Goal: Information Seeking & Learning: Learn about a topic

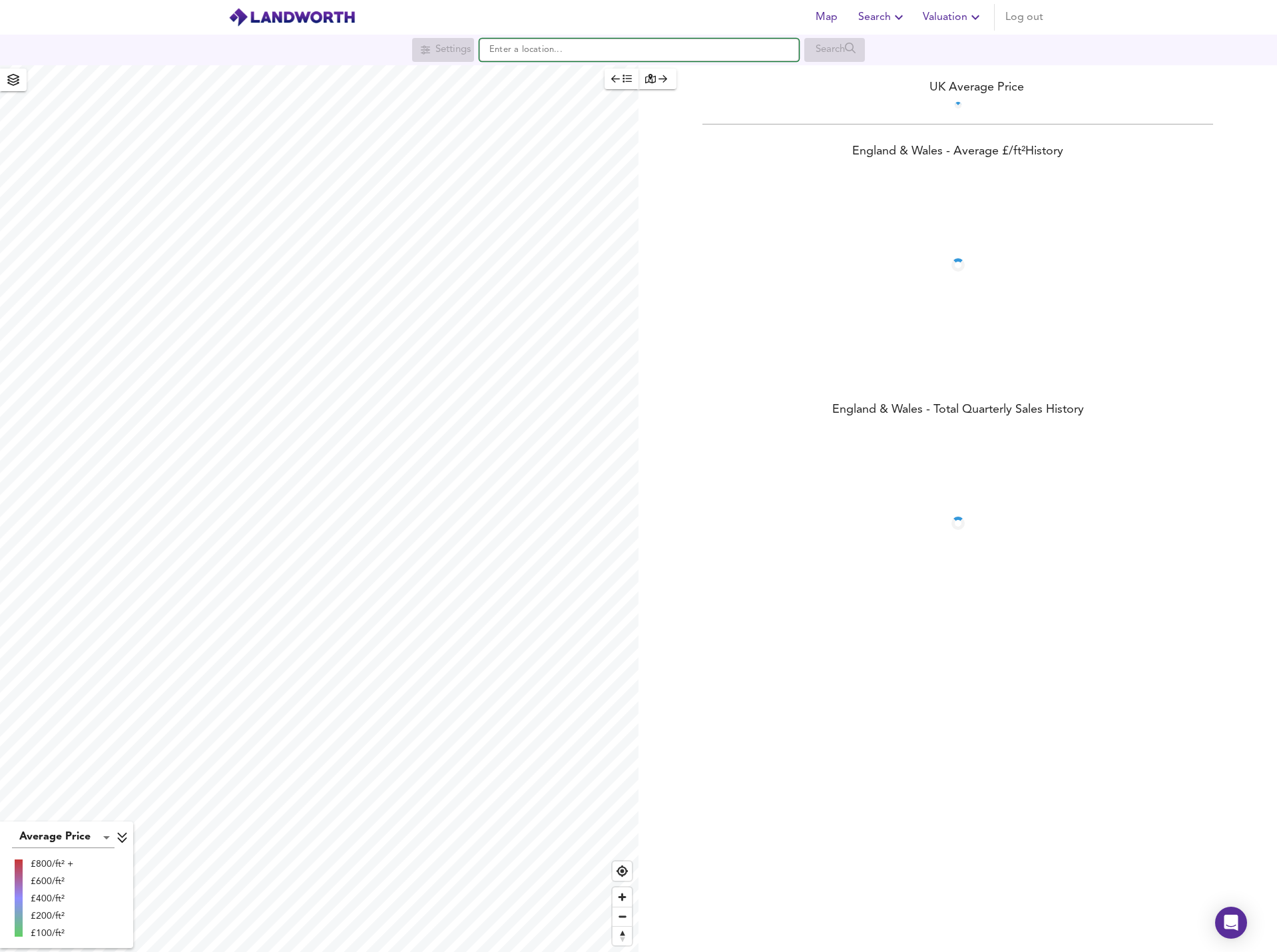
click at [535, 54] on input "text" at bounding box center [638, 50] width 319 height 23
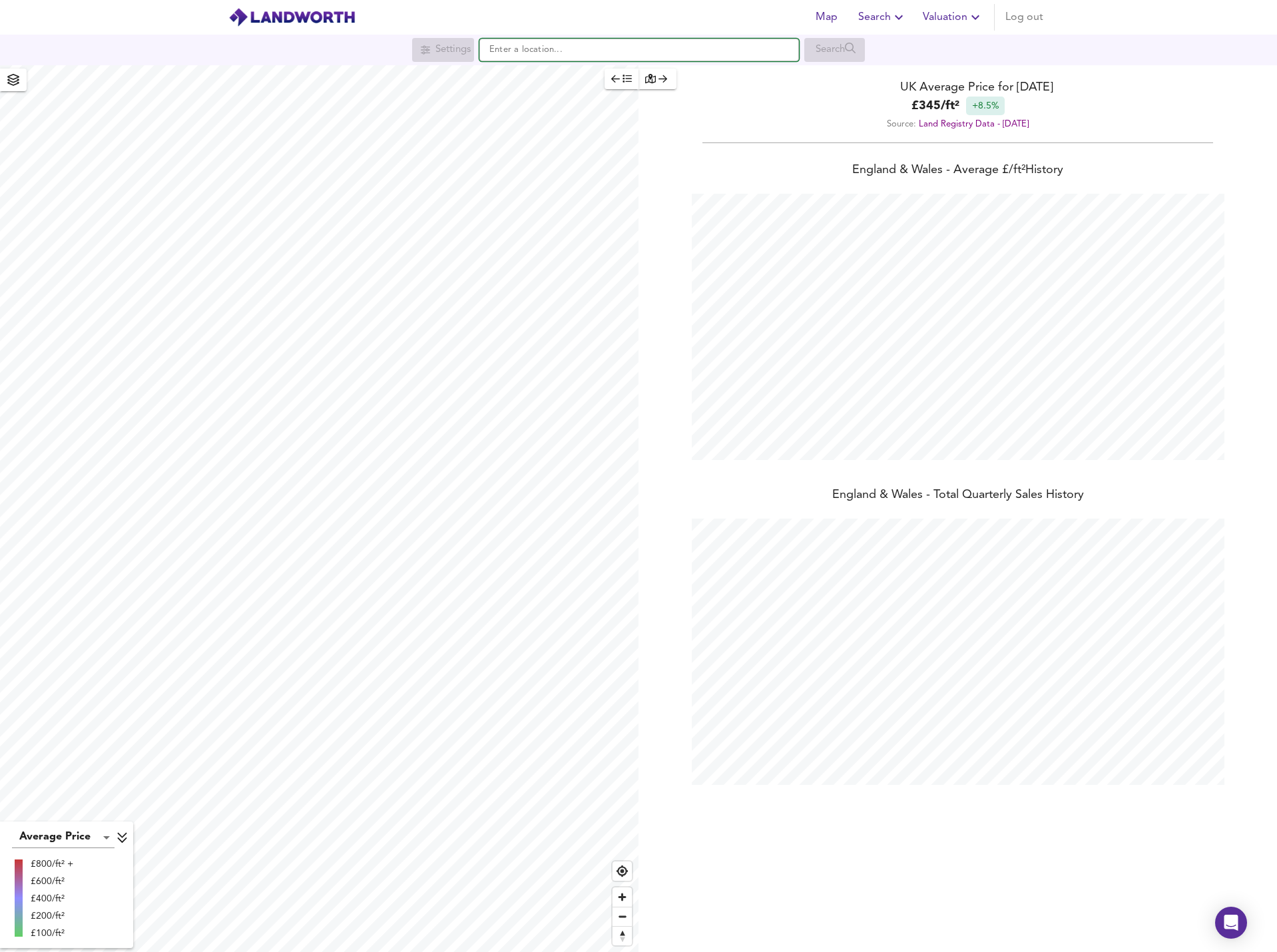
scroll to position [952, 1277]
click at [579, 78] on small "[PERSON_NAME], [GEOGRAPHIC_DATA]" at bounding box center [625, 77] width 145 height 8
type input "[PERSON_NAME][STREET_ADDRESS][PERSON_NAME]"
checkbox input "false"
checkbox input "true"
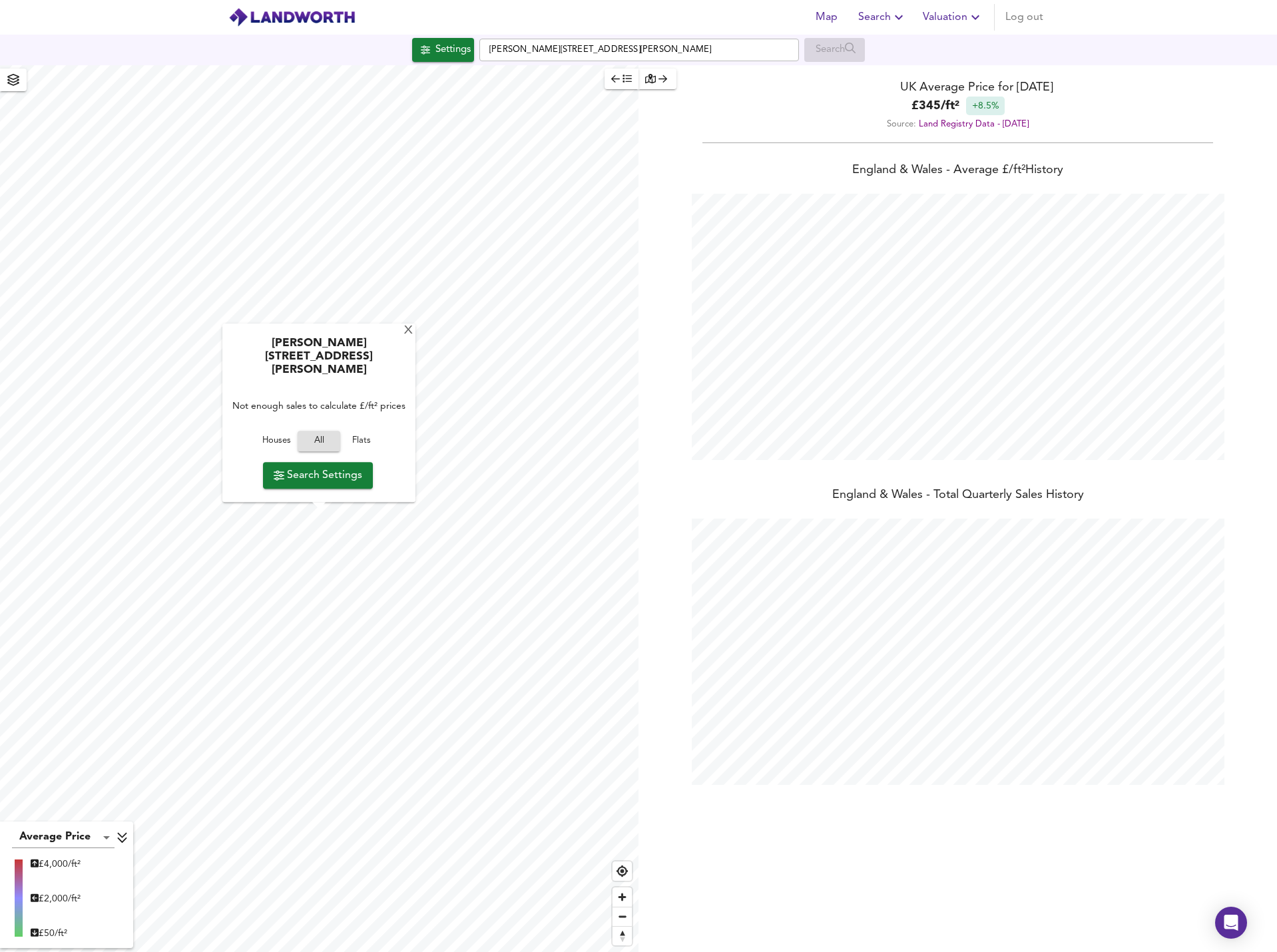
type input "1322"
click at [692, 504] on div "X Elstree, Borehamwood WD6 3AA Not enough sales to calculate £/ft² prices House…" at bounding box center [638, 509] width 1277 height 887
click at [280, 449] on button "Houses" at bounding box center [276, 442] width 42 height 20
click at [336, 486] on button "Search Settings" at bounding box center [318, 475] width 110 height 27
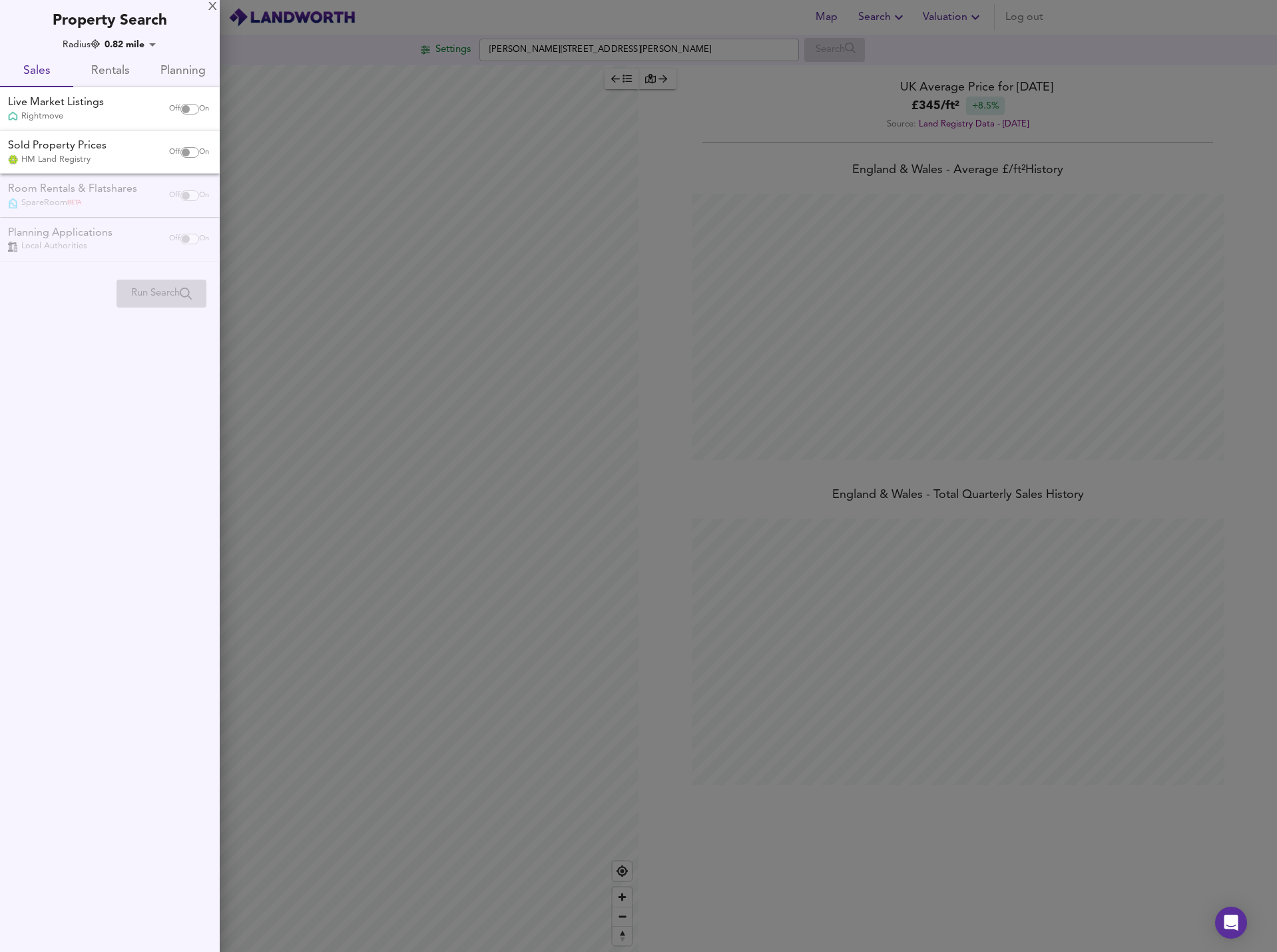
click at [185, 113] on input "checkbox" at bounding box center [185, 109] width 32 height 11
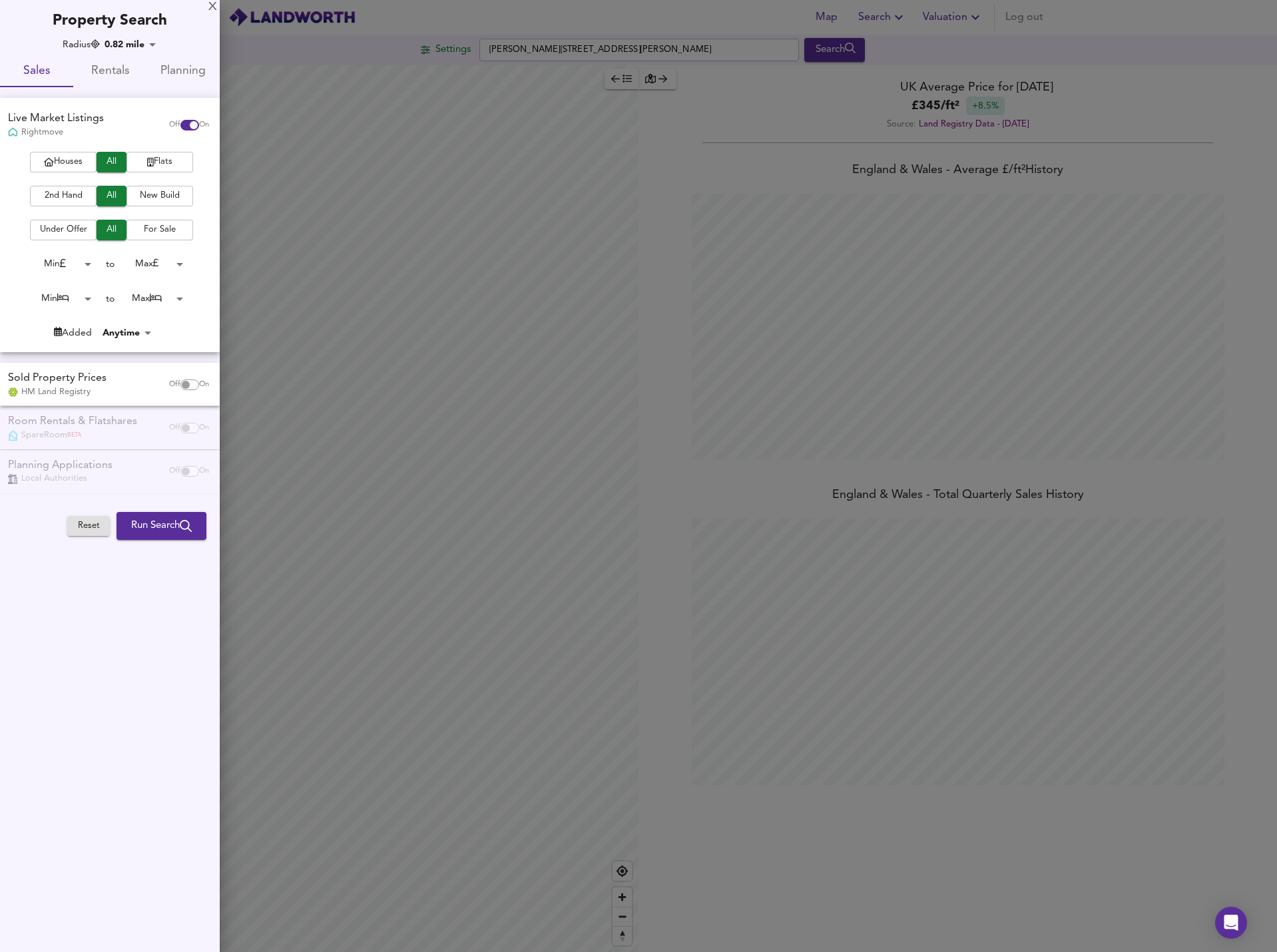
click at [186, 149] on div "Live Market Listings Rightmove Off On" at bounding box center [109, 125] width 220 height 54
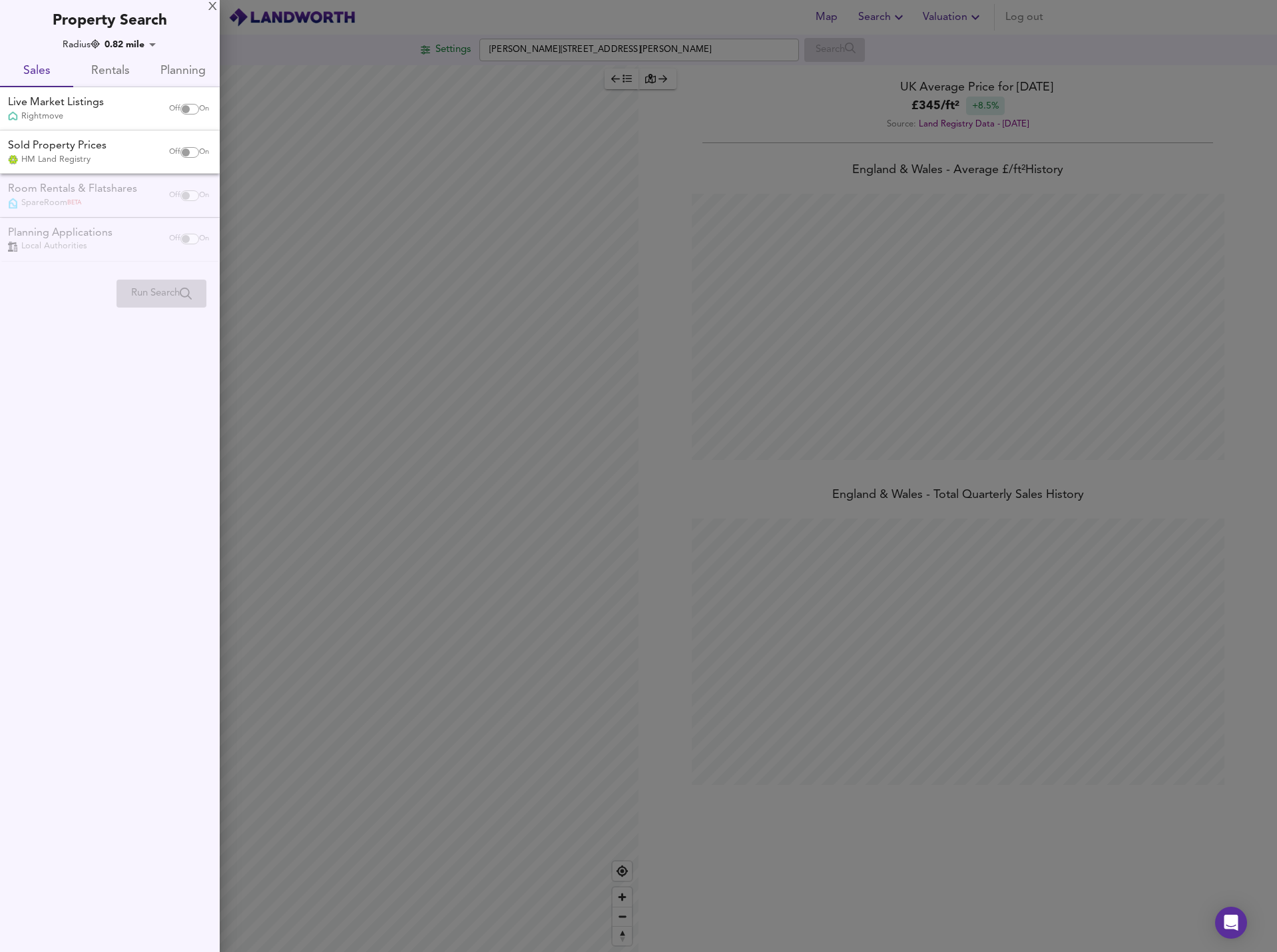
click at [194, 115] on div "Off On" at bounding box center [189, 109] width 56 height 27
checkbox input "true"
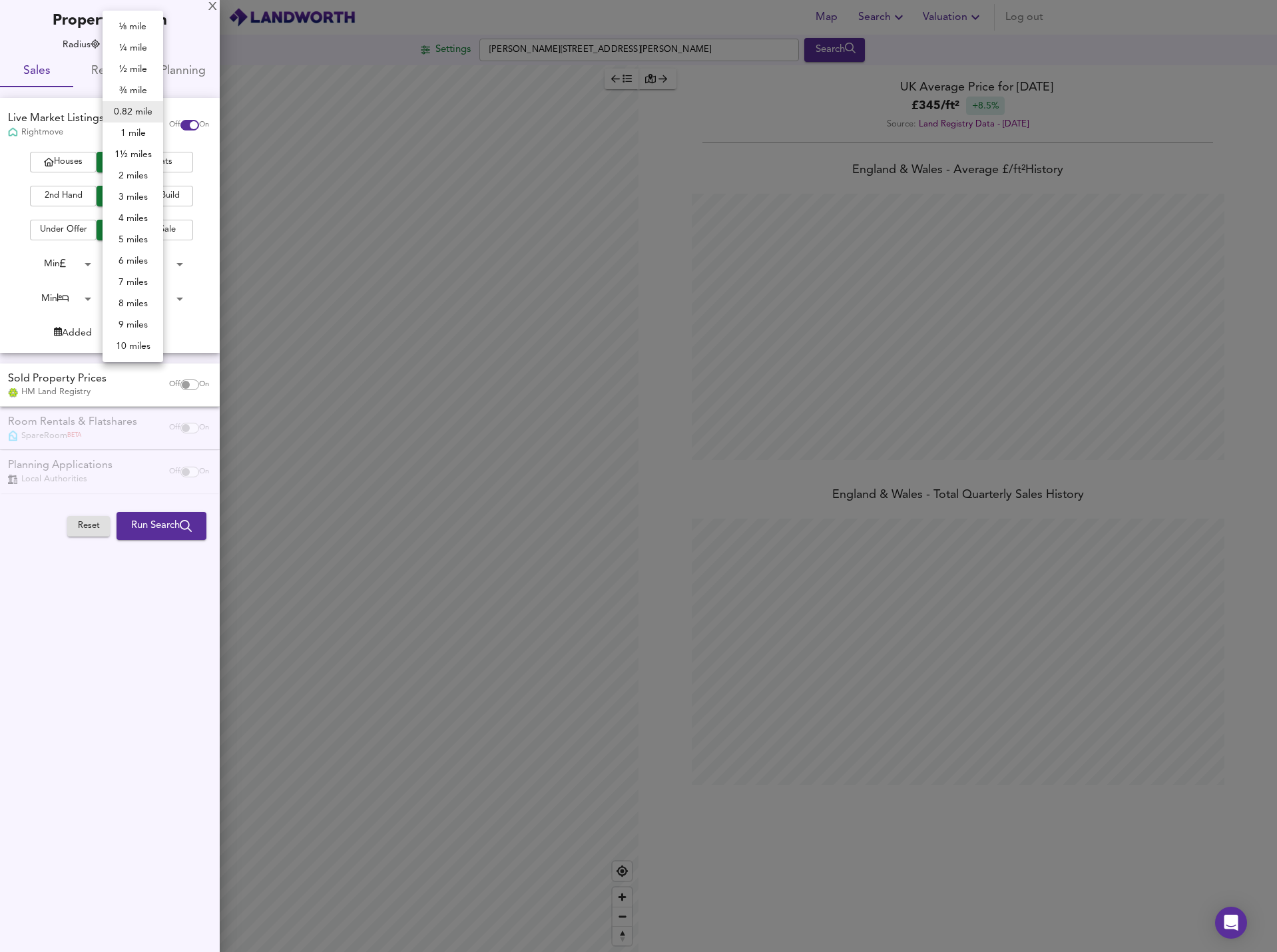
click at [154, 42] on body "Map Search Valuation Log out Settings [GEOGRAPHIC_DATA], [GEOGRAPHIC_DATA] WD6 …" at bounding box center [638, 476] width 1277 height 952
click at [137, 156] on li "1½ miles" at bounding box center [133, 154] width 60 height 21
type input "2414"
click at [182, 385] on input "checkbox" at bounding box center [185, 385] width 32 height 11
checkbox input "true"
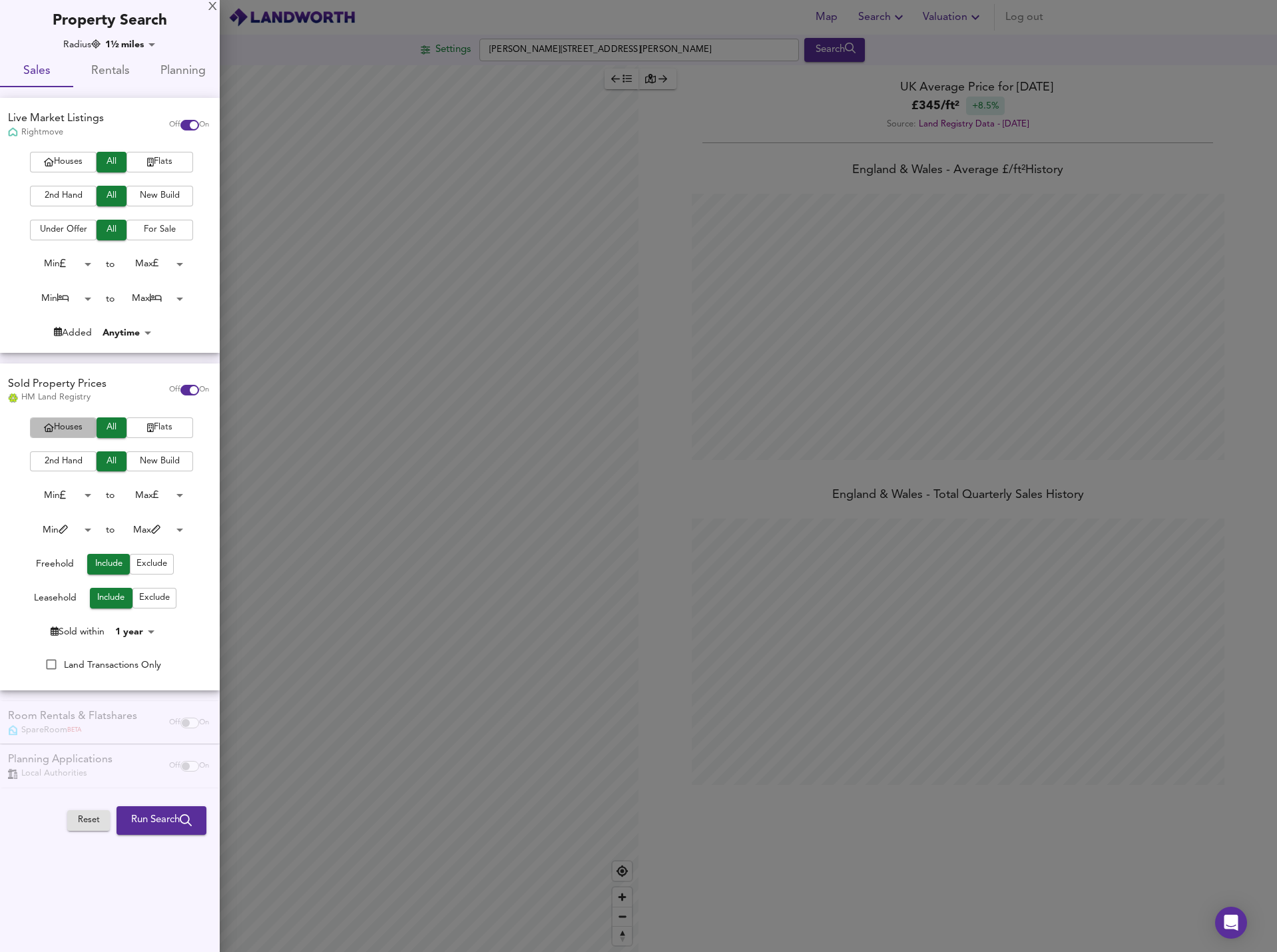
click at [75, 172] on button "Houses" at bounding box center [64, 162] width 67 height 20
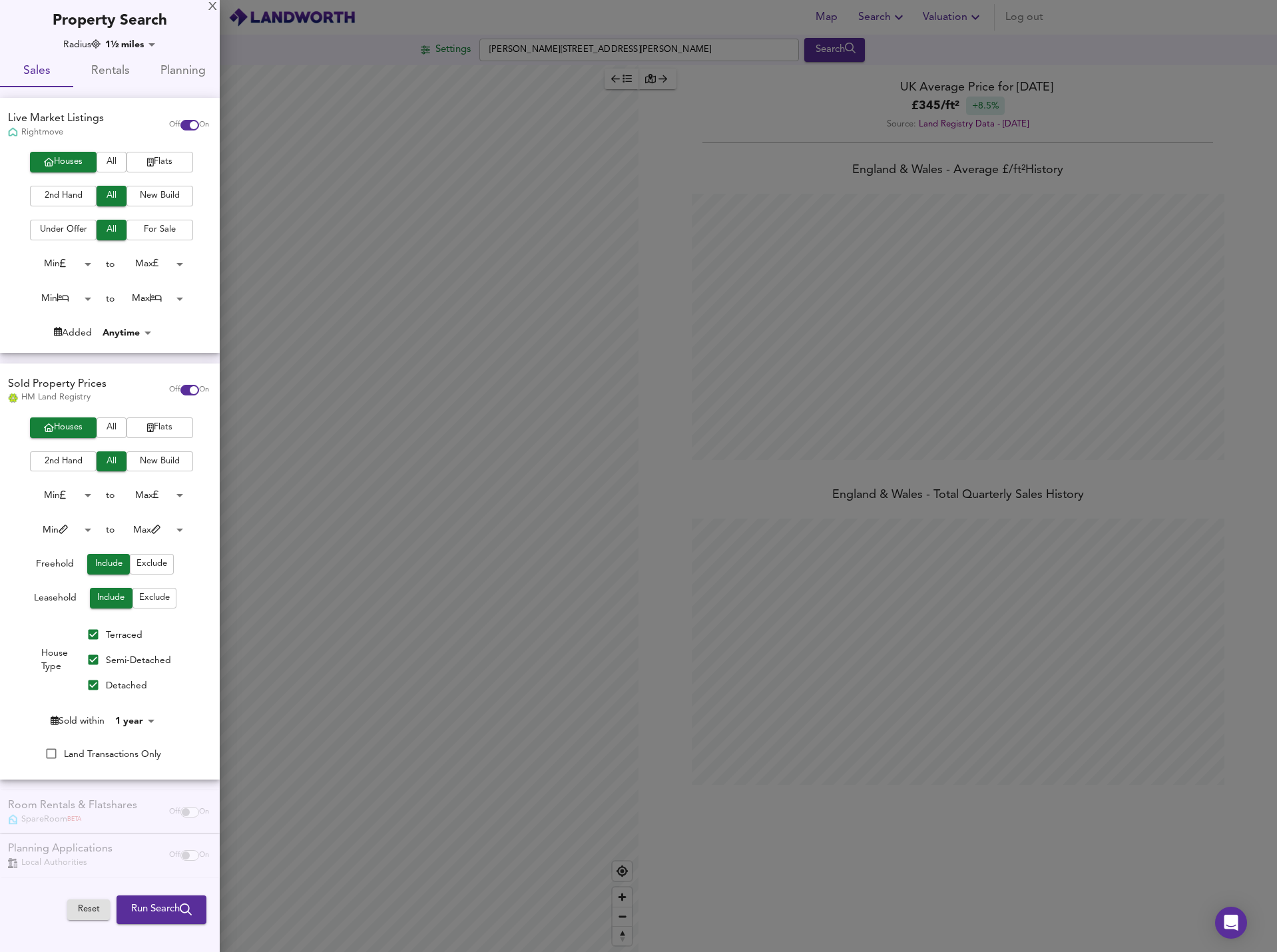
click at [143, 721] on body "Map Search Valuation Log out Settings [GEOGRAPHIC_DATA] Search Average Price la…" at bounding box center [638, 476] width 1277 height 952
drag, startPoint x: 143, startPoint y: 731, endPoint x: 139, endPoint y: 711, distance: 20.4
click at [139, 711] on ul "6 months 1 year 1½ years 2 years 2½ years 3 years 4 years 5 years 7½ years 10 y…" at bounding box center [145, 798] width 60 height 287
click at [139, 711] on li "1½ years" at bounding box center [145, 713] width 60 height 21
type input "18"
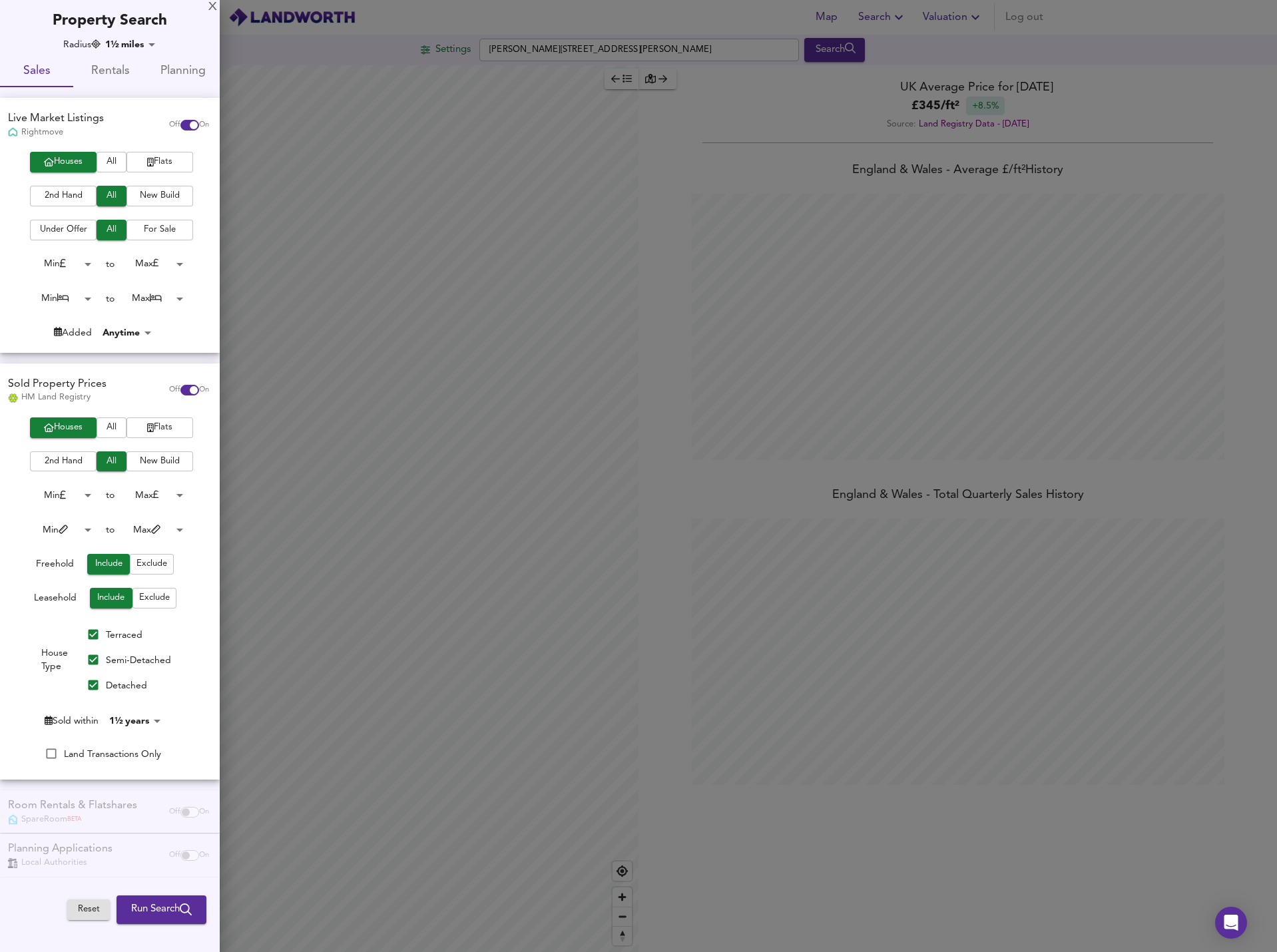
click at [167, 912] on span "Run Search" at bounding box center [162, 910] width 60 height 17
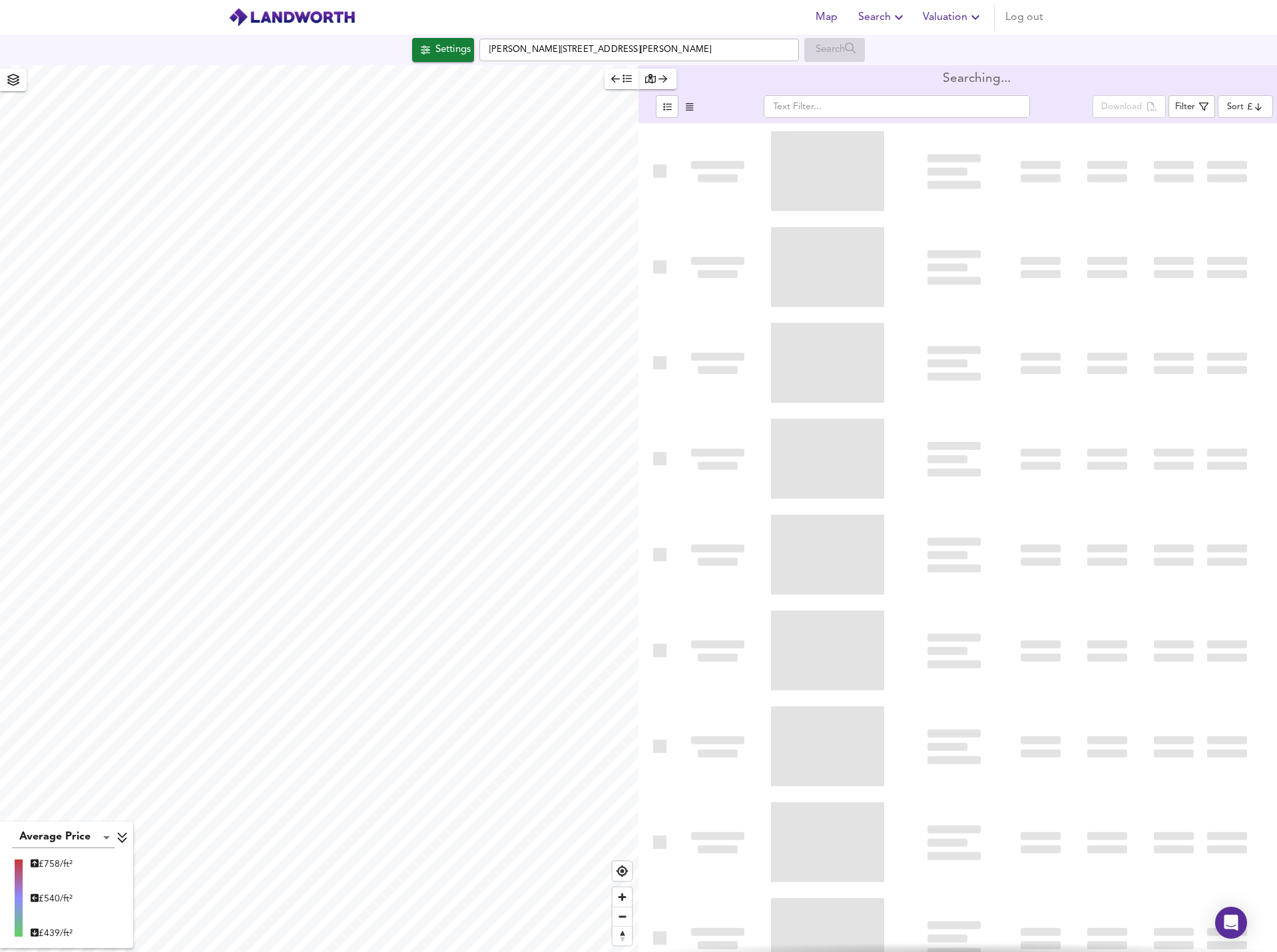
type input "bestdeal"
